Goal: Task Accomplishment & Management: Manage account settings

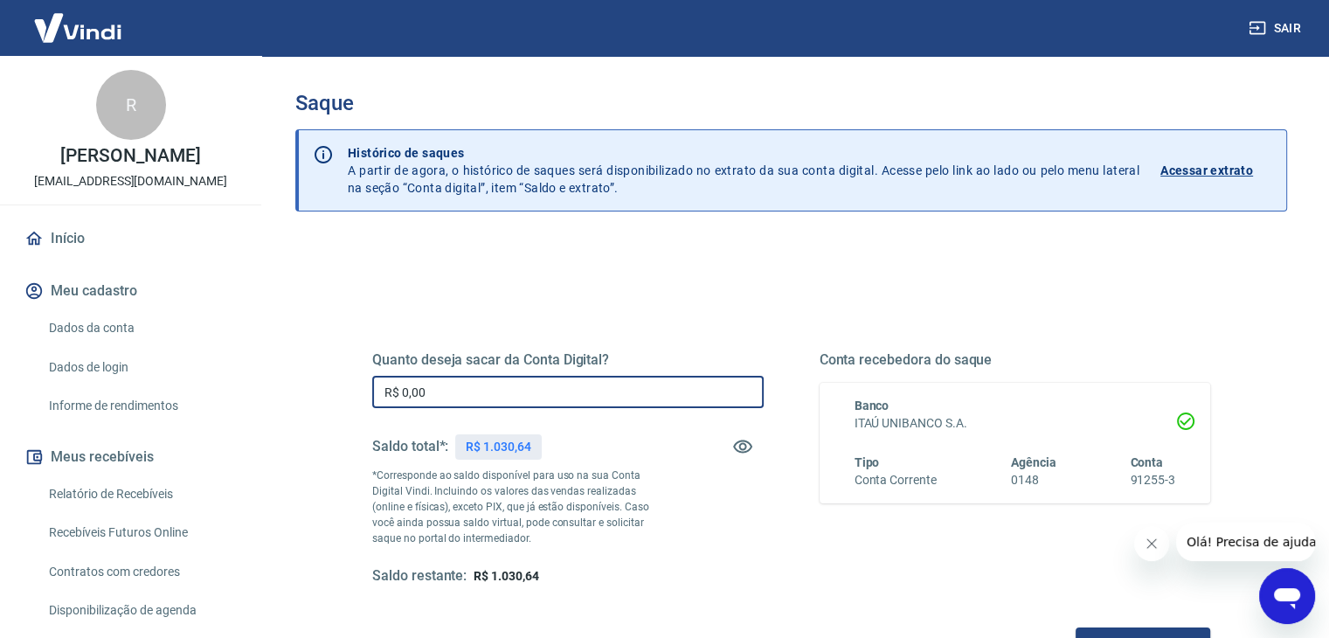
drag, startPoint x: 497, startPoint y: 392, endPoint x: 512, endPoint y: 361, distance: 34.8
click at [502, 384] on input "R$ 0,00" at bounding box center [567, 392] width 391 height 32
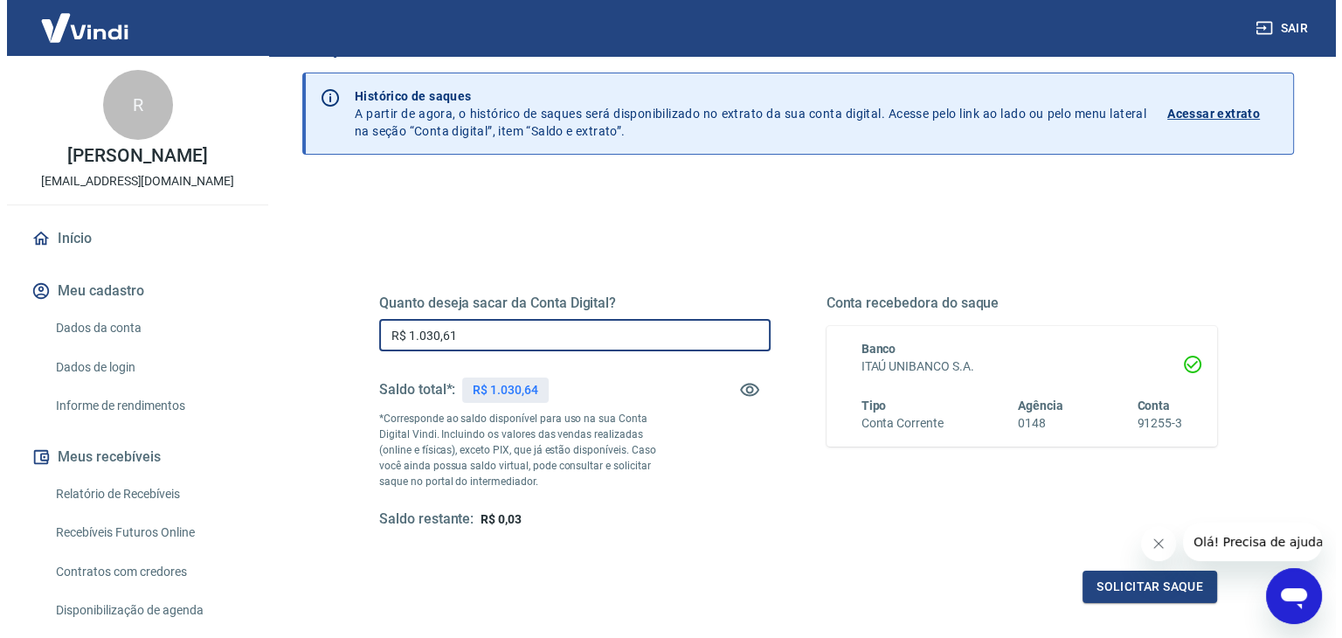
scroll to position [87, 0]
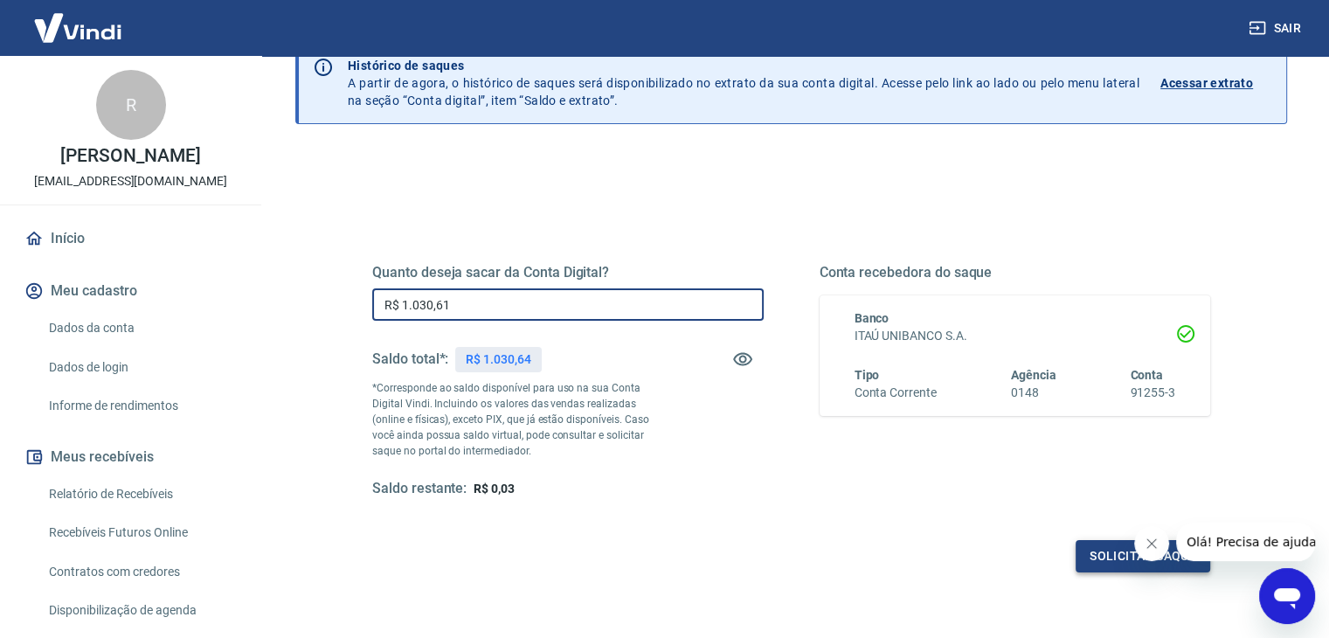
type input "R$ 1.030,61"
click at [1093, 561] on button "Solicitar saque" at bounding box center [1143, 556] width 135 height 32
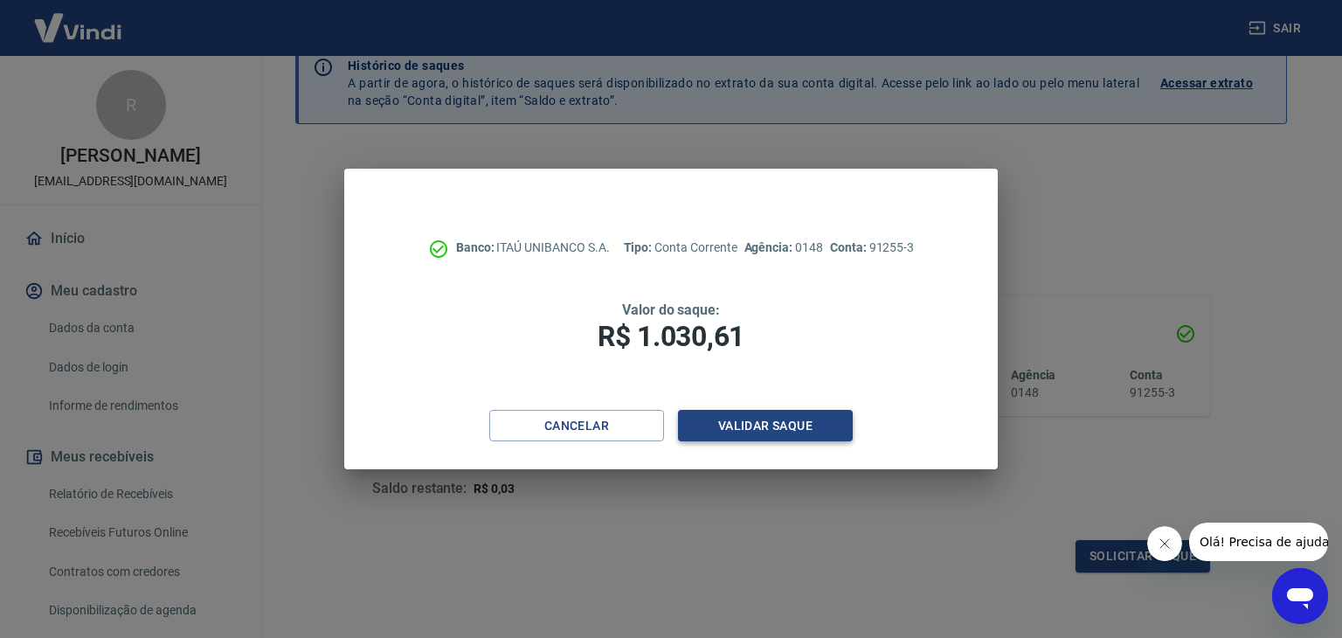
click at [793, 427] on button "Validar saque" at bounding box center [765, 426] width 175 height 32
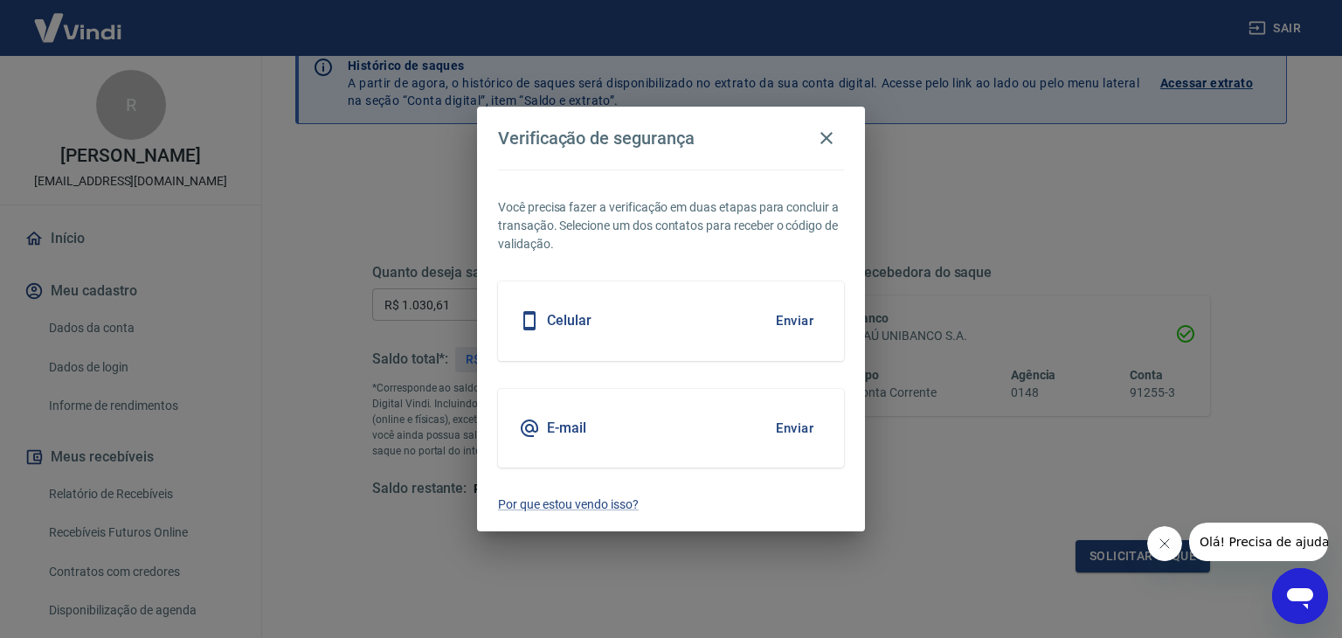
click at [804, 431] on button "Enviar" at bounding box center [794, 428] width 57 height 37
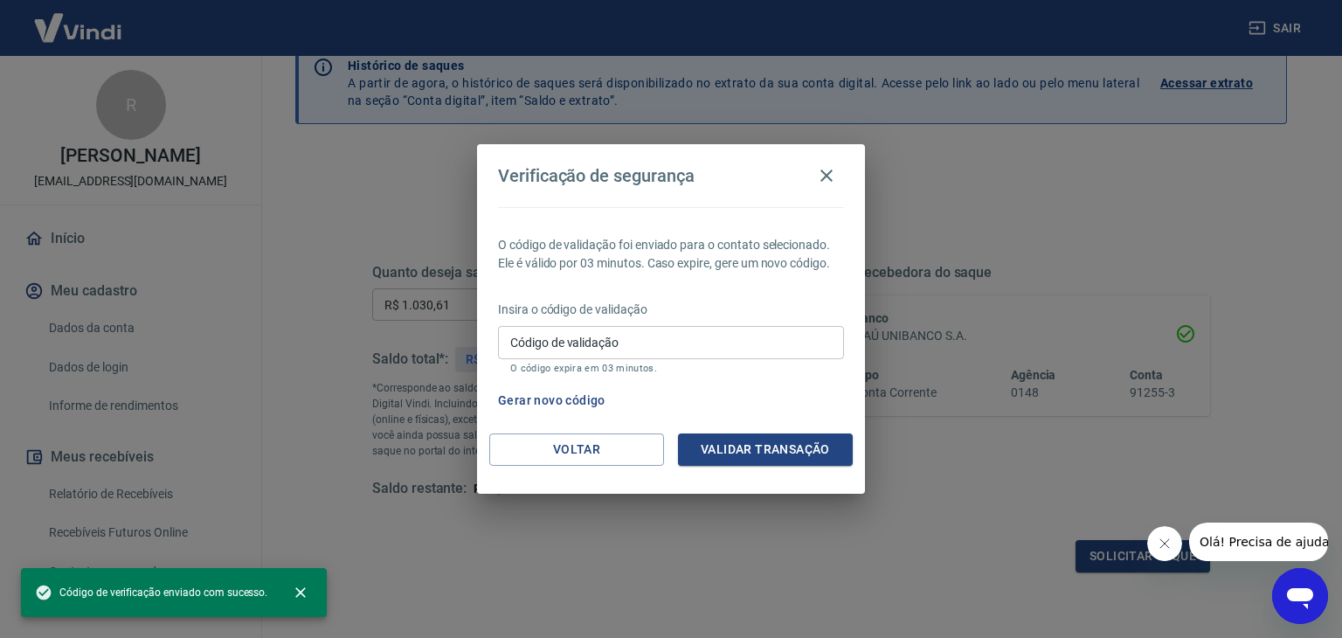
click at [634, 340] on input "Código de validação" at bounding box center [671, 342] width 346 height 32
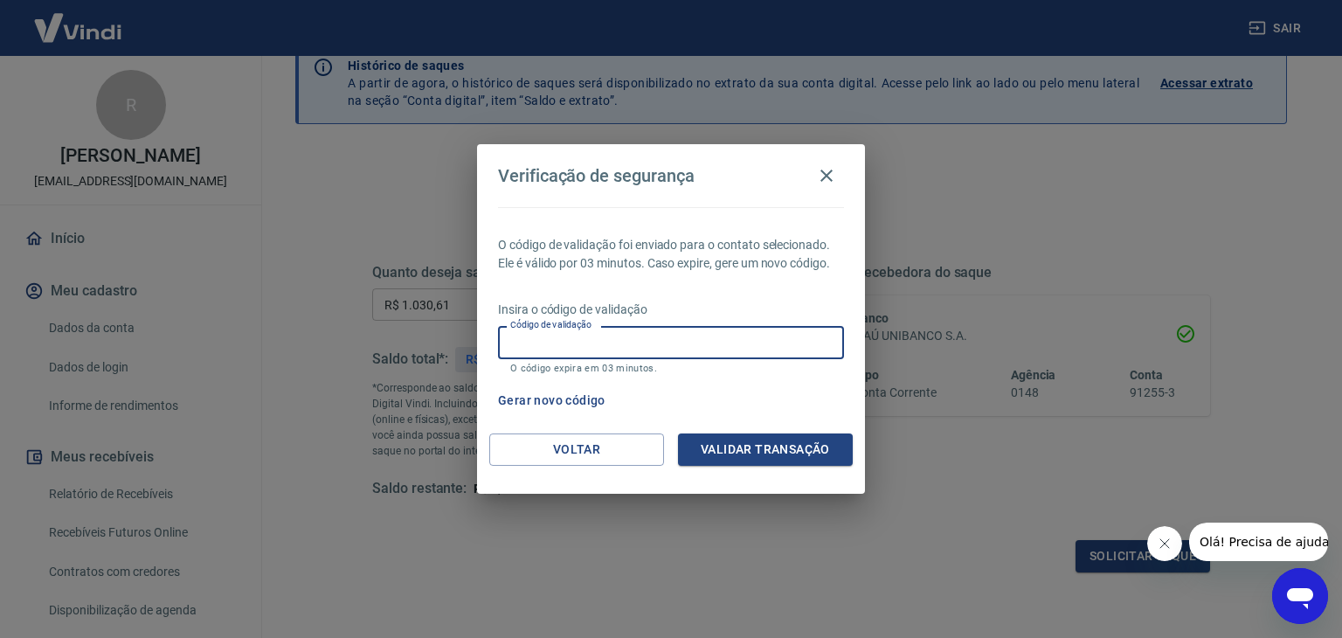
paste input "256227"
type input "256227"
click at [776, 454] on button "Validar transação" at bounding box center [765, 449] width 175 height 32
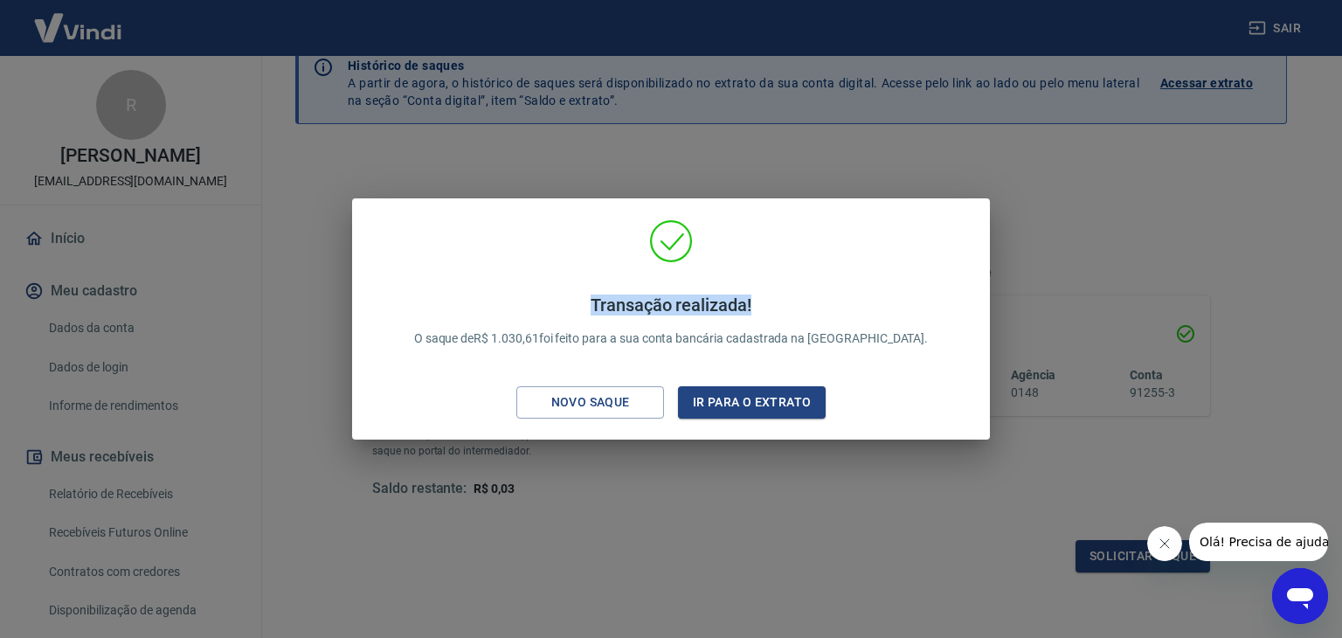
drag, startPoint x: 664, startPoint y: 305, endPoint x: 570, endPoint y: 308, distance: 94.4
click at [570, 308] on h4 "Transação realizada!" at bounding box center [671, 304] width 515 height 21
